Goal: Ask a question

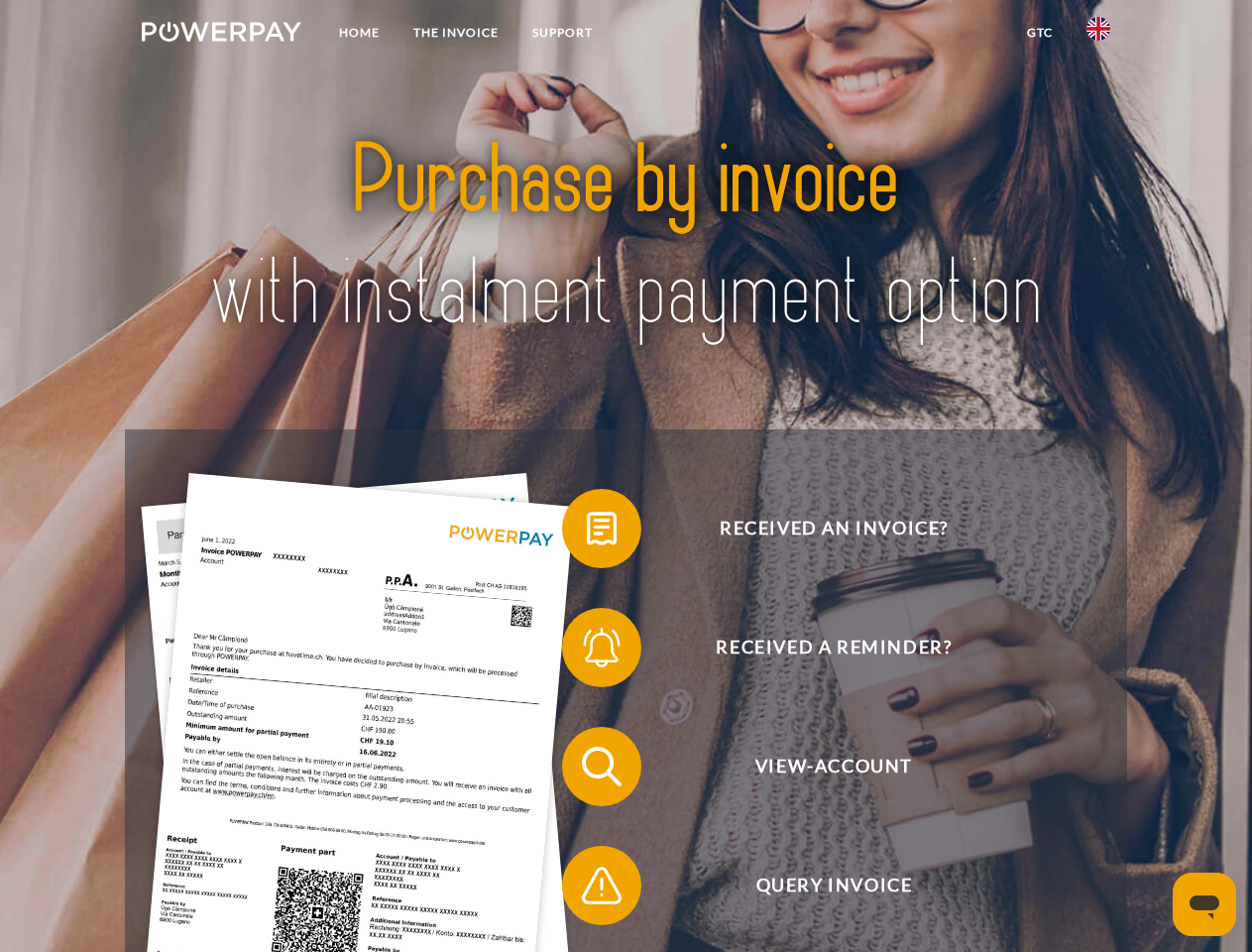
click at [221, 35] on img at bounding box center [221, 32] width 159 height 20
click at [1098, 35] on img at bounding box center [1098, 29] width 24 height 24
click at [1040, 33] on link "GTC" at bounding box center [1041, 33] width 60 height 36
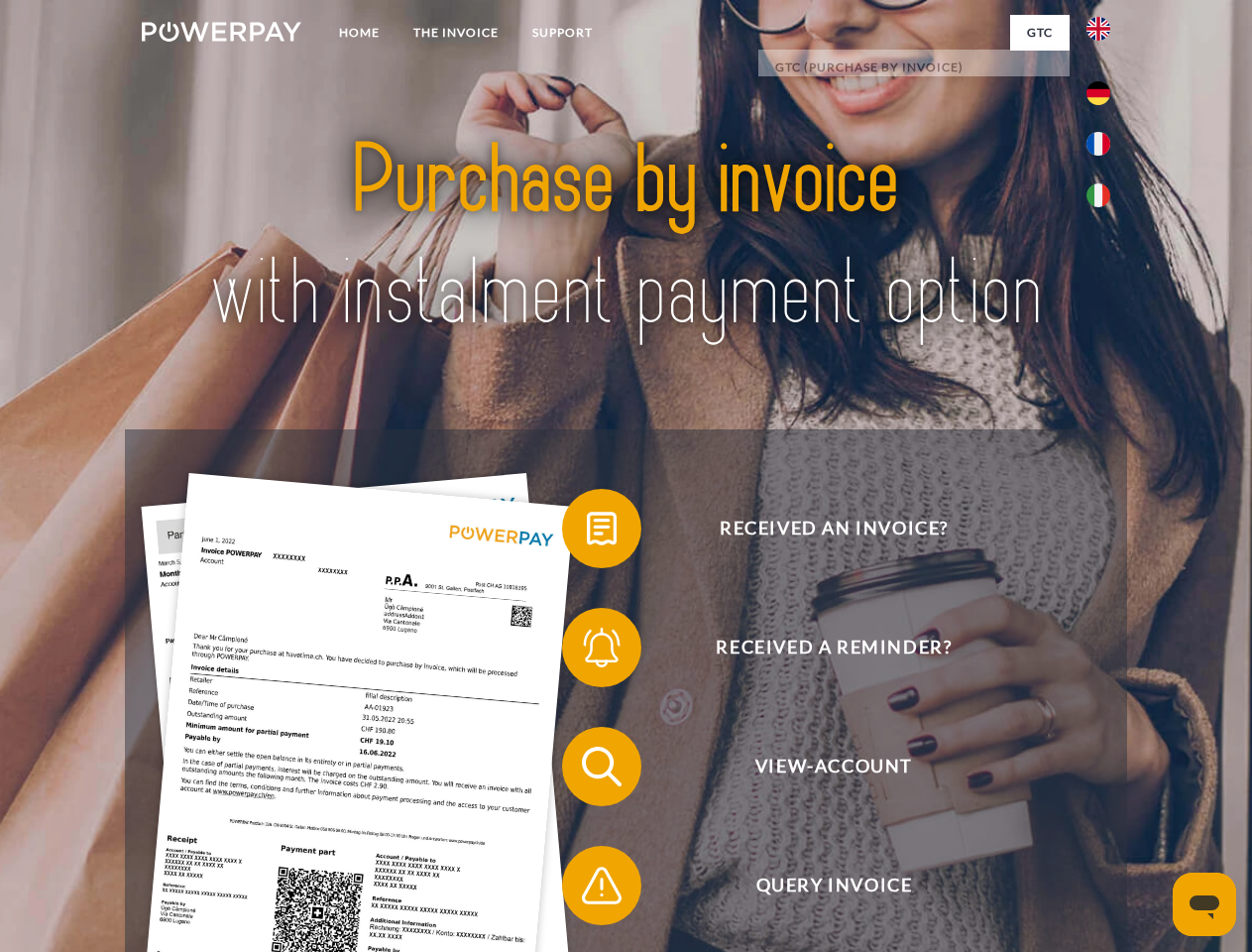
click at [587, 532] on span at bounding box center [571, 527] width 99 height 99
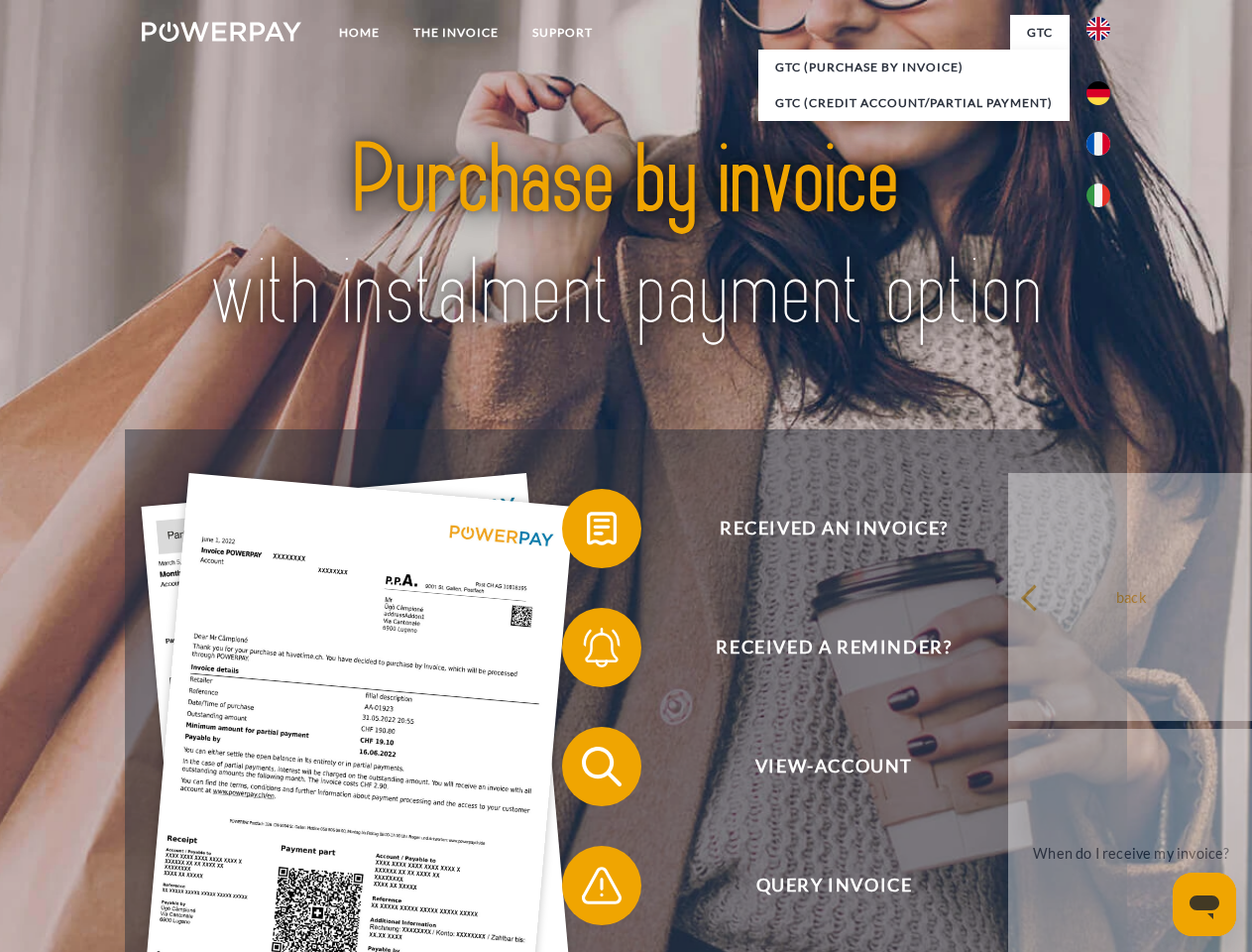
click at [587, 652] on span at bounding box center [571, 647] width 99 height 99
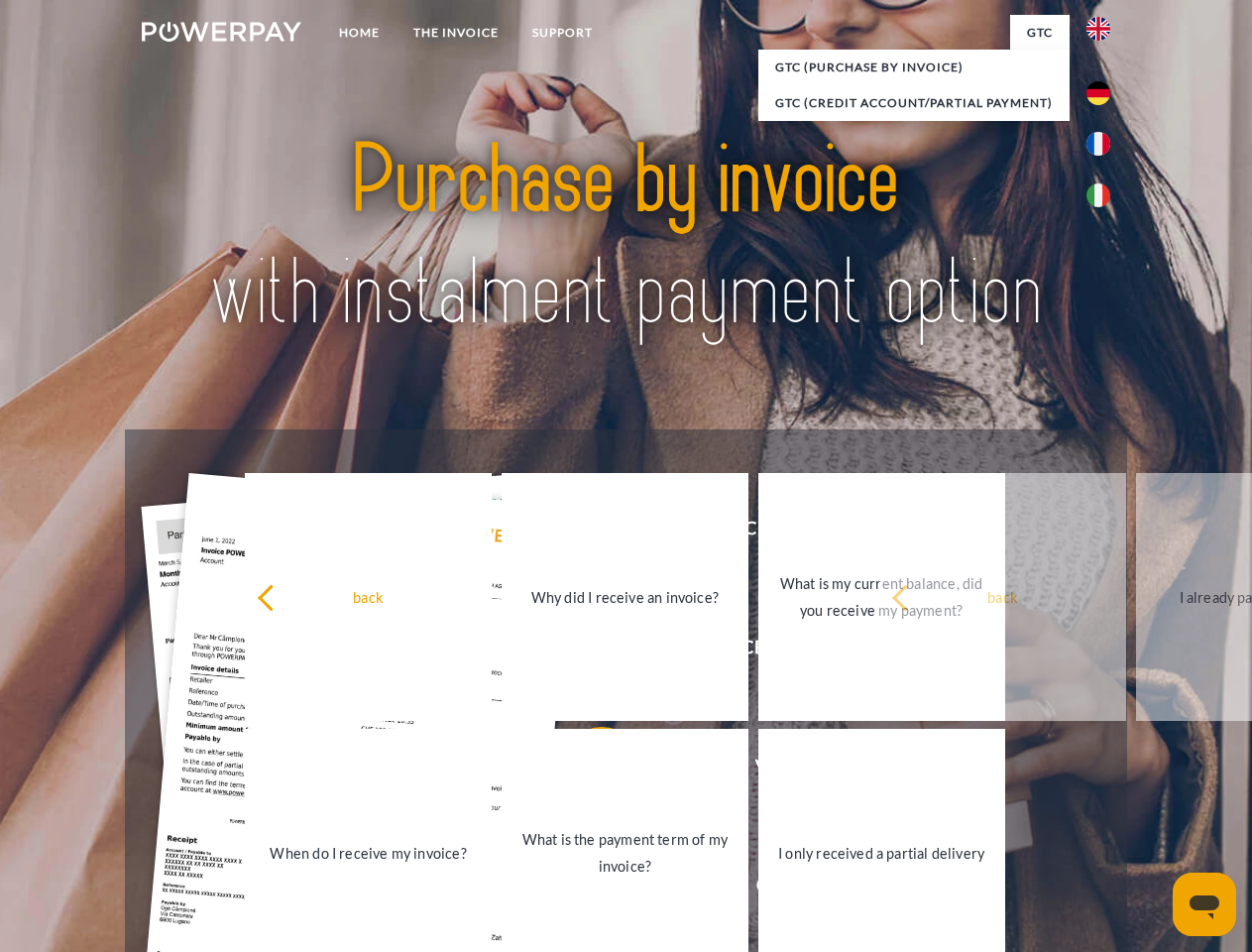
click at [587, 771] on link "What is the payment term of my invoice?" at bounding box center [625, 852] width 247 height 248
click at [587, 889] on span at bounding box center [571, 885] width 99 height 99
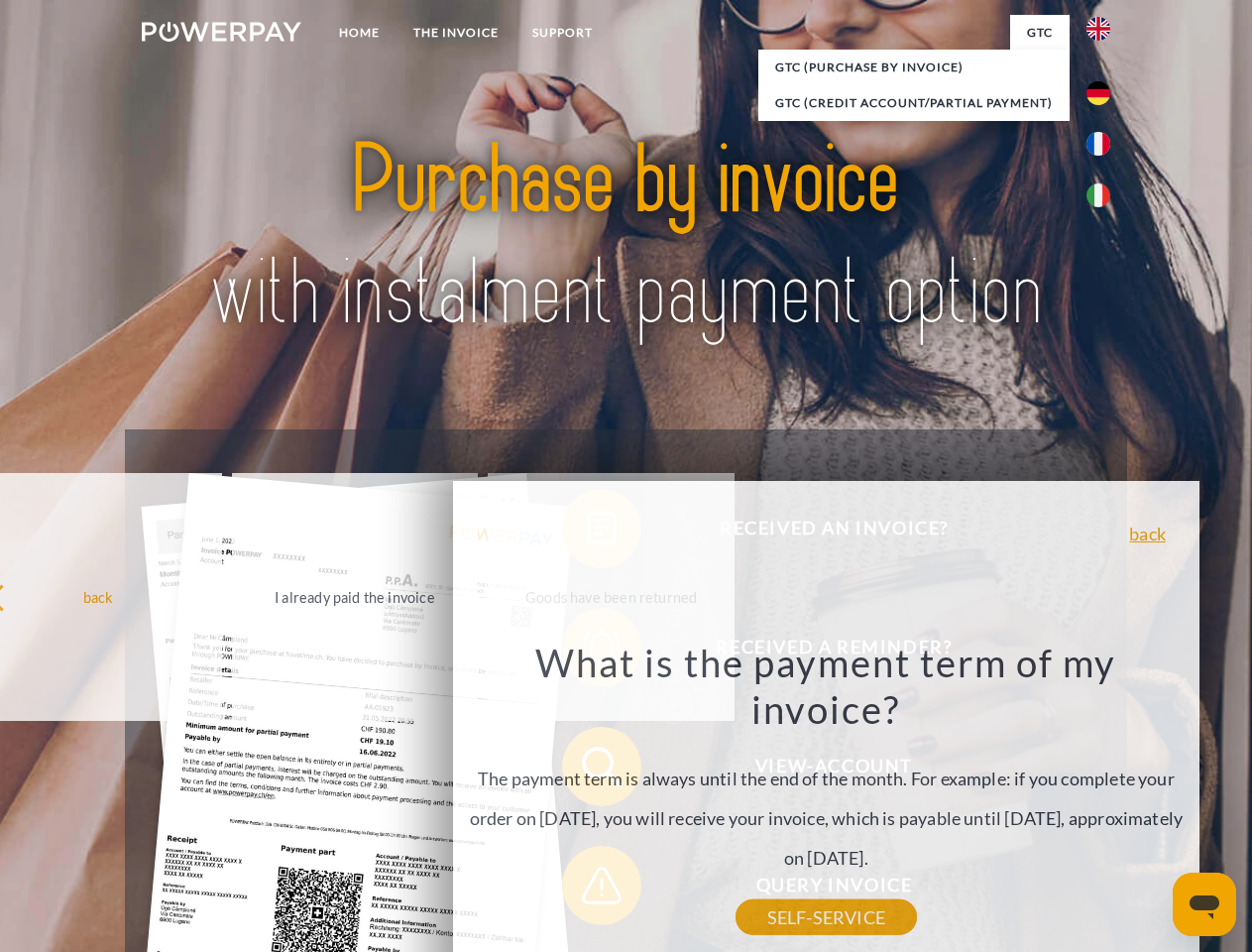
click at [1205, 904] on icon "Open messaging window" at bounding box center [1205, 907] width 30 height 24
